Goal: Check status

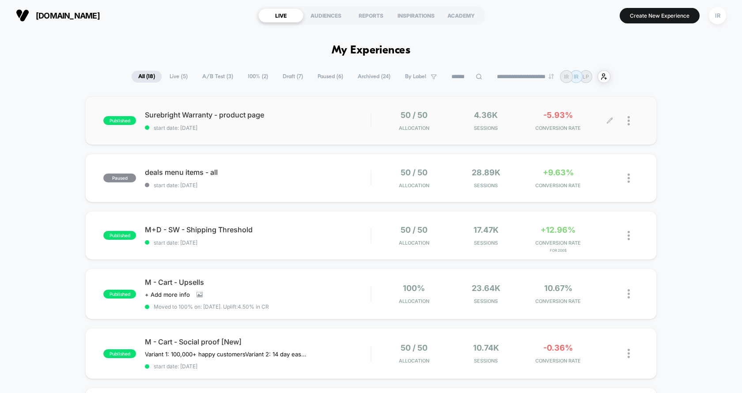
click at [372, 119] on div "50 / 50 Allocation 4.36k Sessions -5.93% CONVERSION RATE" at bounding box center [505, 120] width 267 height 21
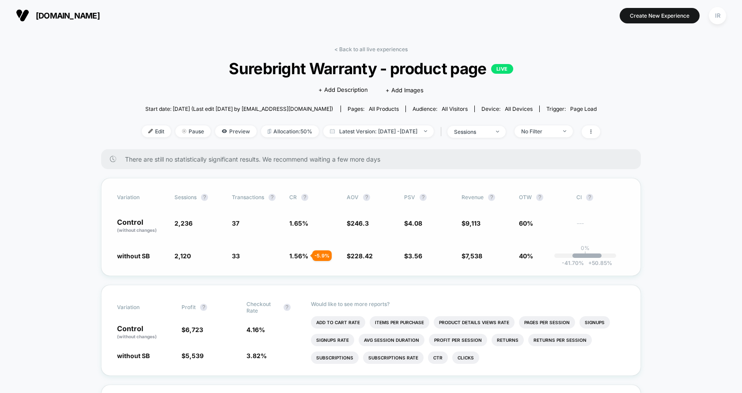
drag, startPoint x: 284, startPoint y: 219, endPoint x: 517, endPoint y: 261, distance: 236.1
click at [517, 261] on div "Variation Sessions ? Transactions ? CR ? AOV ? PSV ? Revenue ? OTW ? CI ? Contr…" at bounding box center [371, 227] width 540 height 98
drag, startPoint x: 517, startPoint y: 261, endPoint x: 222, endPoint y: 257, distance: 295.1
click at [222, 258] on div "Variation Sessions ? Transactions ? CR ? AOV ? PSV ? Revenue ? OTW ? CI ? Contr…" at bounding box center [371, 227] width 540 height 98
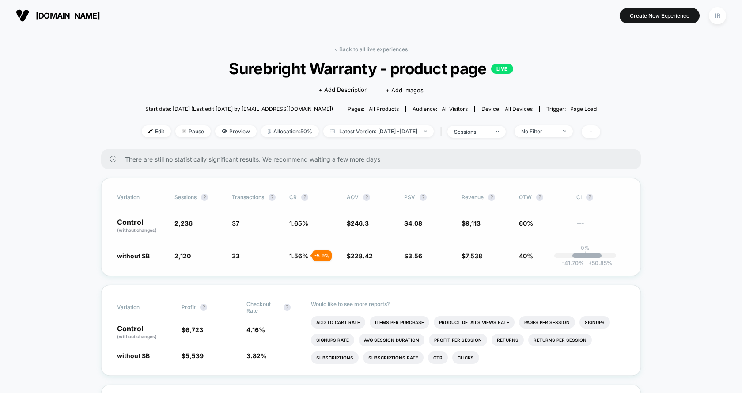
click at [222, 257] on span "2,120 - 5.2 %" at bounding box center [198, 255] width 49 height 9
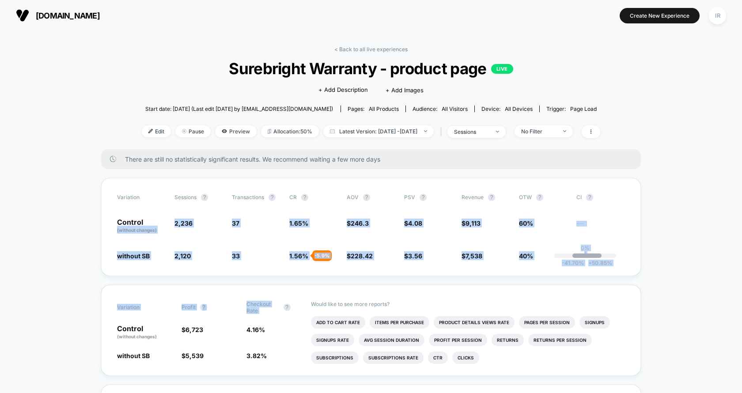
drag, startPoint x: 106, startPoint y: 225, endPoint x: 645, endPoint y: 285, distance: 542.3
drag, startPoint x: 106, startPoint y: 220, endPoint x: 736, endPoint y: 247, distance: 631.0
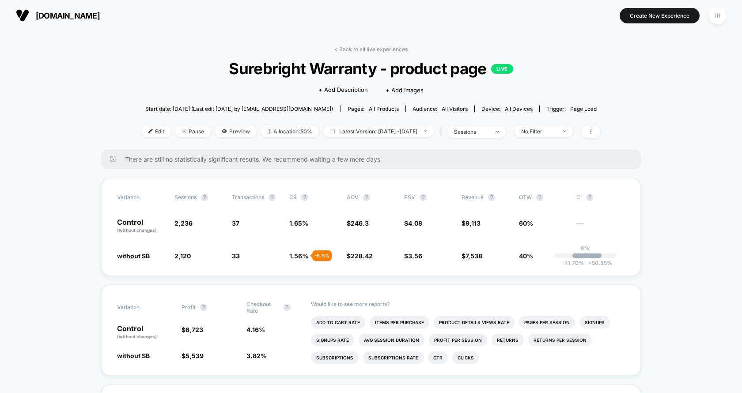
click at [575, 159] on span "There are still no statistically significant results. We recommend waiting a fe…" at bounding box center [374, 160] width 498 height 8
click at [349, 47] on link "< Back to all live experiences" at bounding box center [370, 49] width 73 height 7
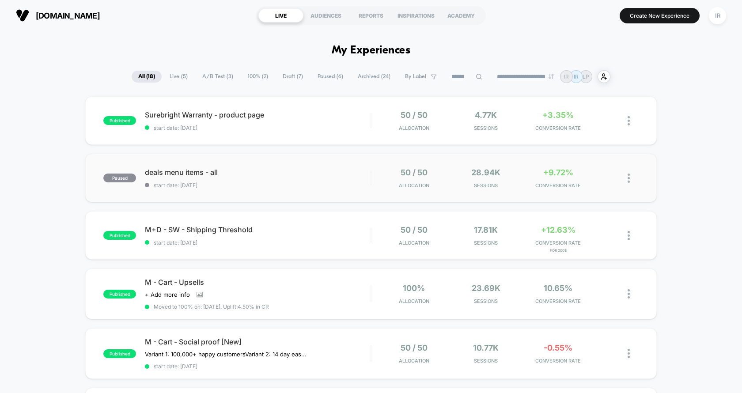
click at [331, 166] on div "paused deals menu items - all start date: [DATE] 50 / 50 Allocation 28.94k Sess…" at bounding box center [371, 178] width 572 height 49
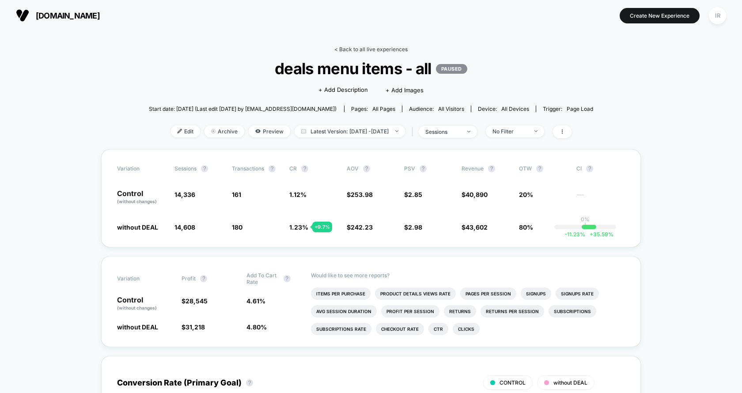
click at [355, 51] on link "< Back to all live experiences" at bounding box center [370, 49] width 73 height 7
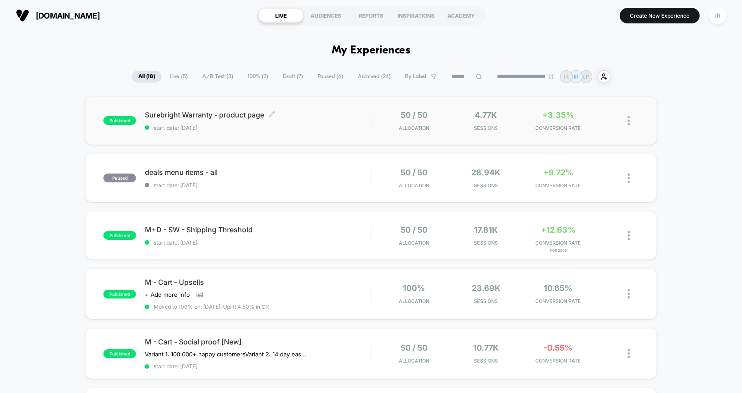
click at [348, 123] on div "Surebright Warranty - product page Click to edit experience details Click to ed…" at bounding box center [258, 120] width 226 height 21
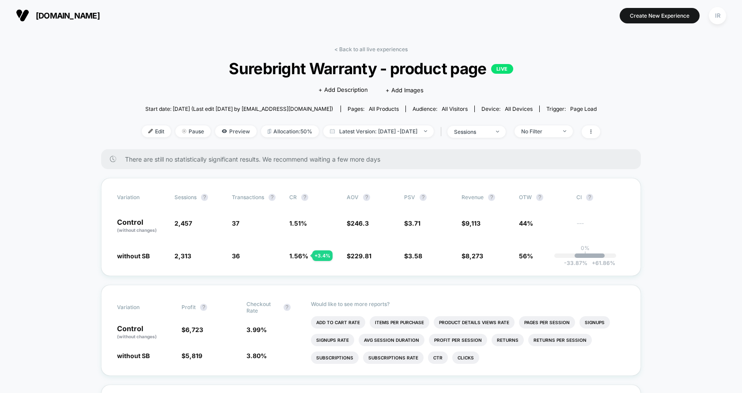
click at [368, 53] on div "< Back to all live experiences Surebright Warranty - product page LIVE Click to…" at bounding box center [371, 97] width 459 height 103
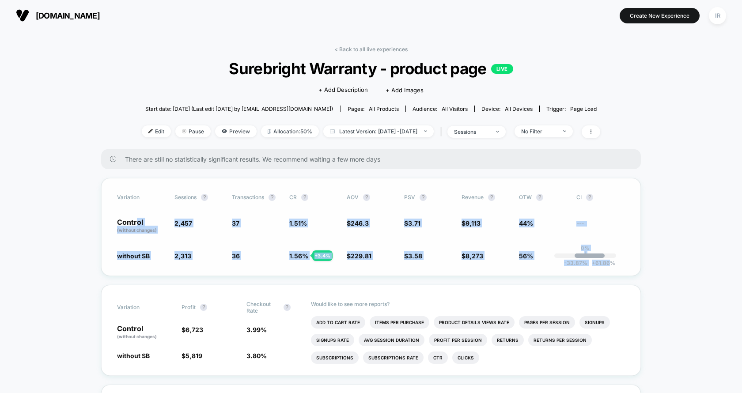
drag, startPoint x: 137, startPoint y: 217, endPoint x: 608, endPoint y: 262, distance: 474.0
click at [608, 262] on div "Variation Sessions ? Transactions ? CR ? AOV ? PSV ? Revenue ? OTW ? CI ? Contr…" at bounding box center [371, 227] width 540 height 98
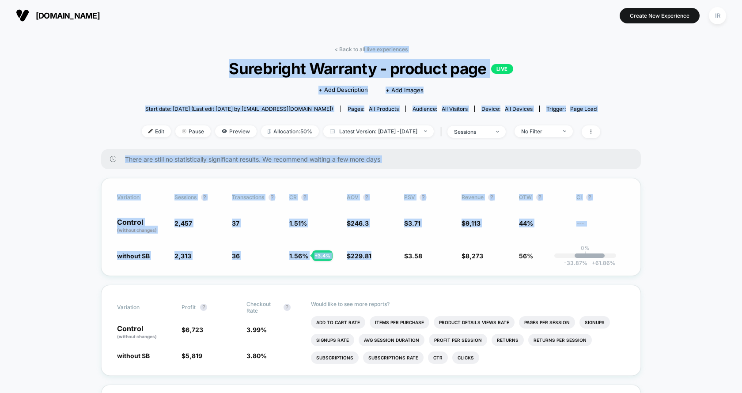
drag, startPoint x: 364, startPoint y: 49, endPoint x: 378, endPoint y: 262, distance: 213.8
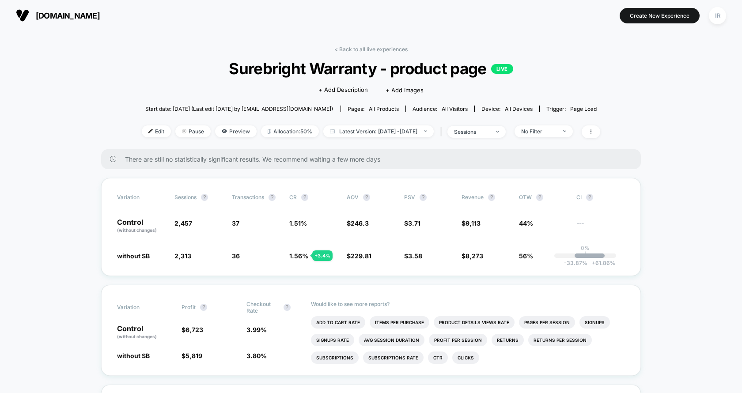
click at [380, 56] on div "< Back to all live experiences Surebright Warranty - product page LIVE Click to…" at bounding box center [371, 97] width 459 height 103
click at [382, 52] on link "< Back to all live experiences" at bounding box center [370, 49] width 73 height 7
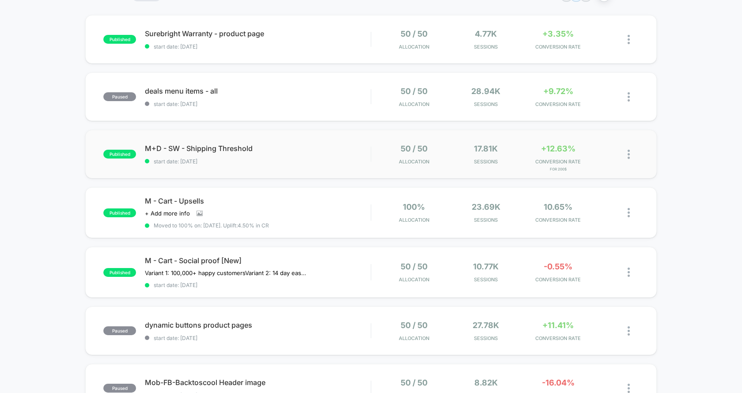
scroll to position [94, 0]
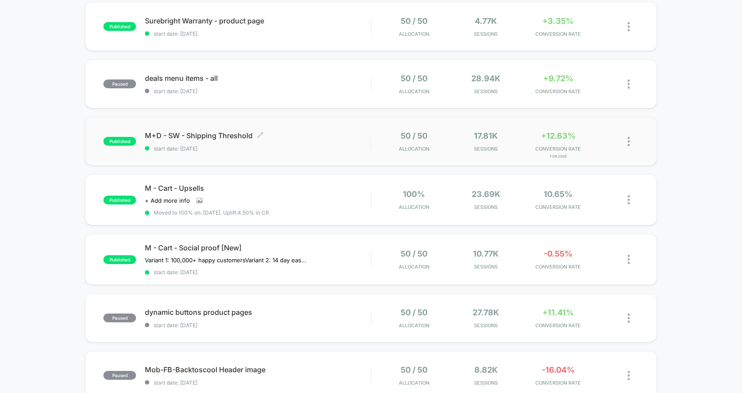
click at [305, 142] on div "M+D - SW - Shipping Threshold Click to edit experience details Click to edit ex…" at bounding box center [258, 141] width 226 height 21
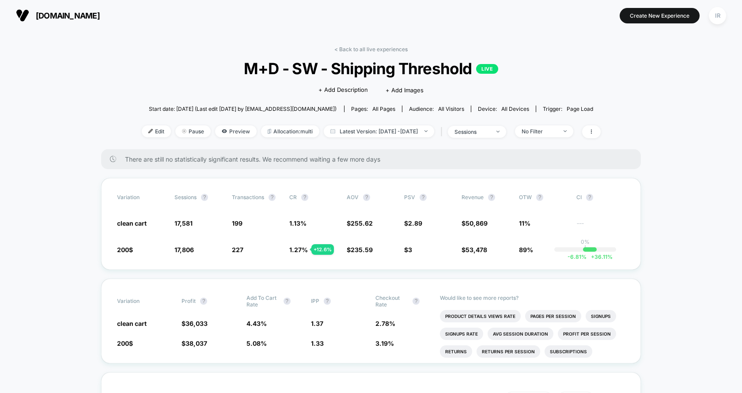
click at [375, 53] on div "< Back to all live experiences M+D - SW - Shipping Threshold LIVE Click to edit…" at bounding box center [371, 97] width 459 height 103
click at [377, 51] on link "< Back to all live experiences" at bounding box center [370, 49] width 73 height 7
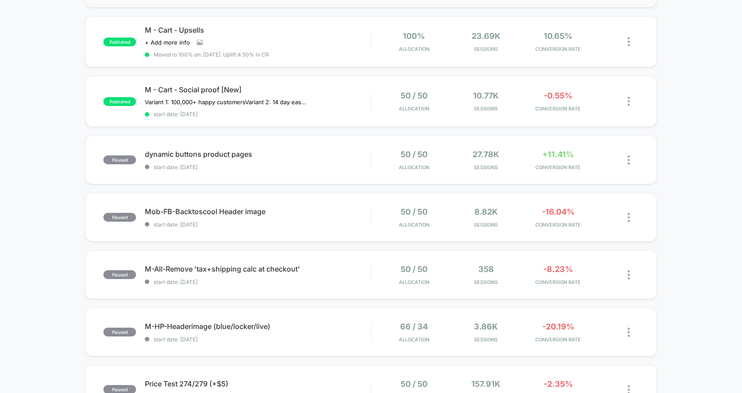
scroll to position [316, 0]
